Goal: Task Accomplishment & Management: Manage account settings

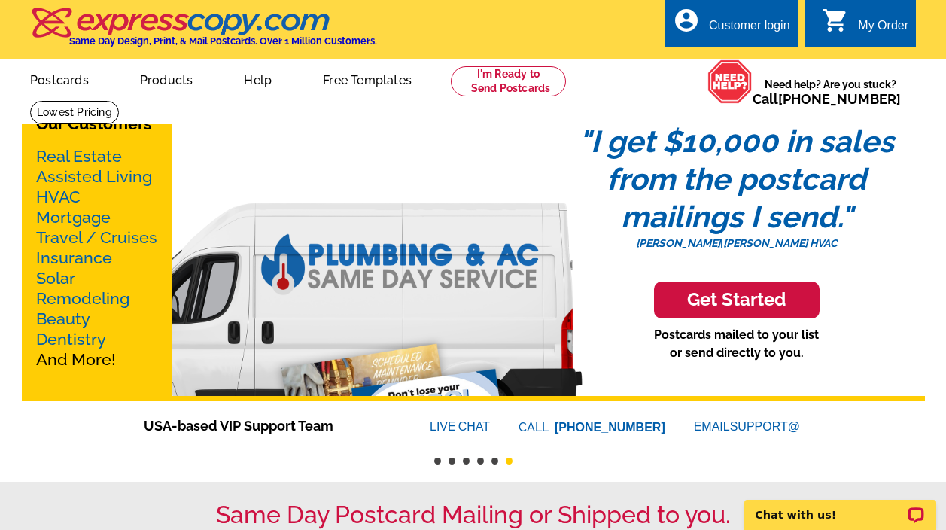
click at [721, 26] on div "Customer login" at bounding box center [749, 29] width 81 height 21
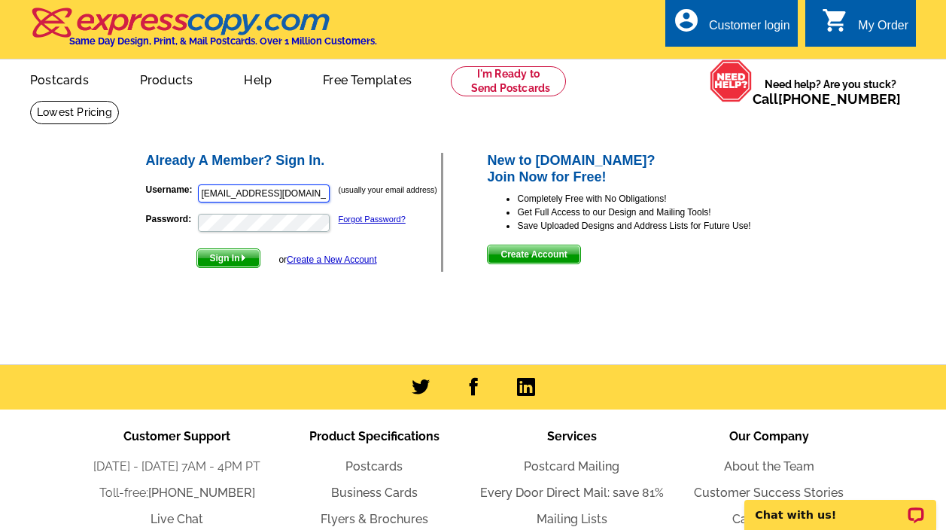
click at [220, 199] on input "[EMAIL_ADDRESS][DOMAIN_NAME]" at bounding box center [264, 193] width 132 height 18
click at [220, 199] on input "c@[DOMAIN_NAME]" at bounding box center [264, 193] width 132 height 18
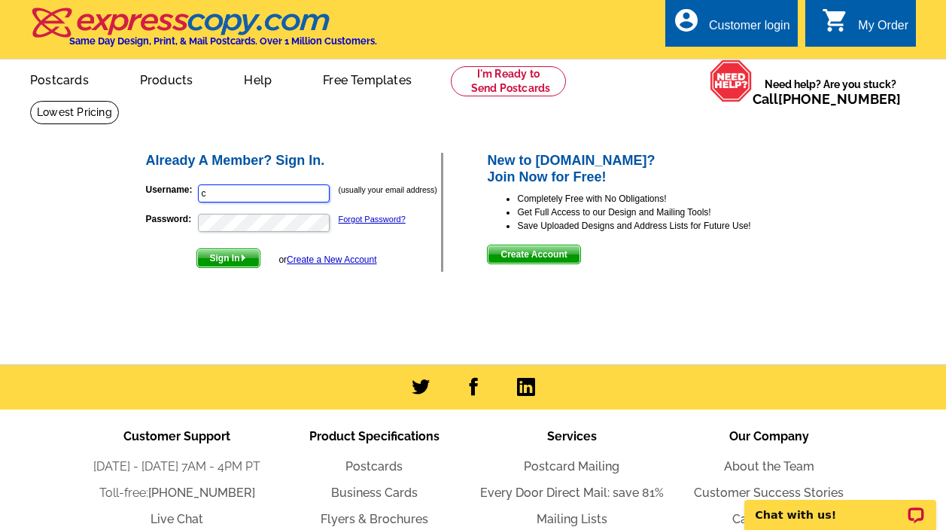
type input "[PERSON_NAME][EMAIL_ADDRESS][DOMAIN_NAME]"
click at [227, 276] on div "Already A Member? Sign In. Username: [PERSON_NAME][EMAIL_ADDRESS][DOMAIN_NAME] …" at bounding box center [474, 212] width 720 height 182
click at [232, 262] on span "Sign In" at bounding box center [228, 258] width 62 height 18
